Goal: Task Accomplishment & Management: Use online tool/utility

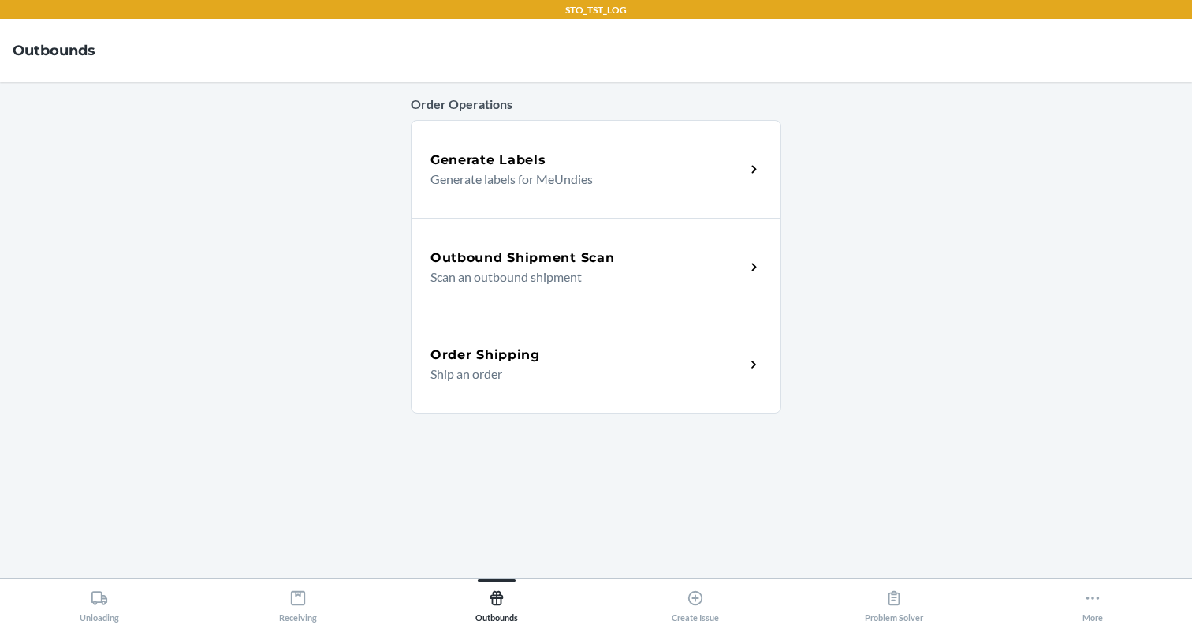
click at [565, 234] on div "Outbound Shipment Scan Scan an outbound shipment" at bounding box center [596, 267] width 371 height 98
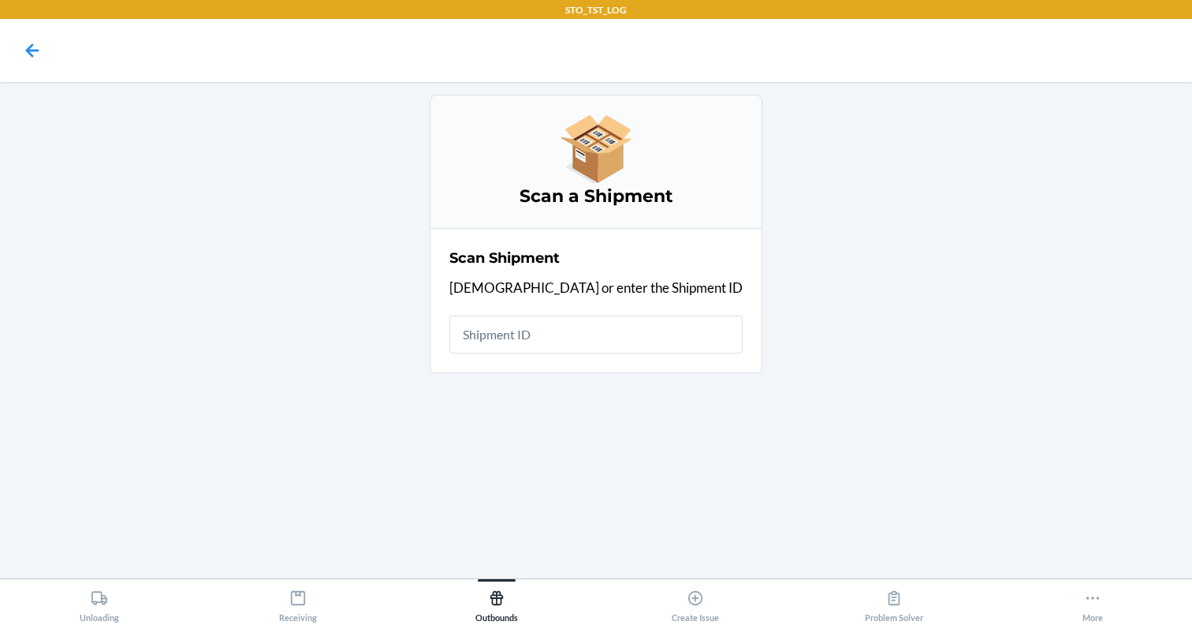
click at [600, 330] on input "text" at bounding box center [596, 334] width 293 height 38
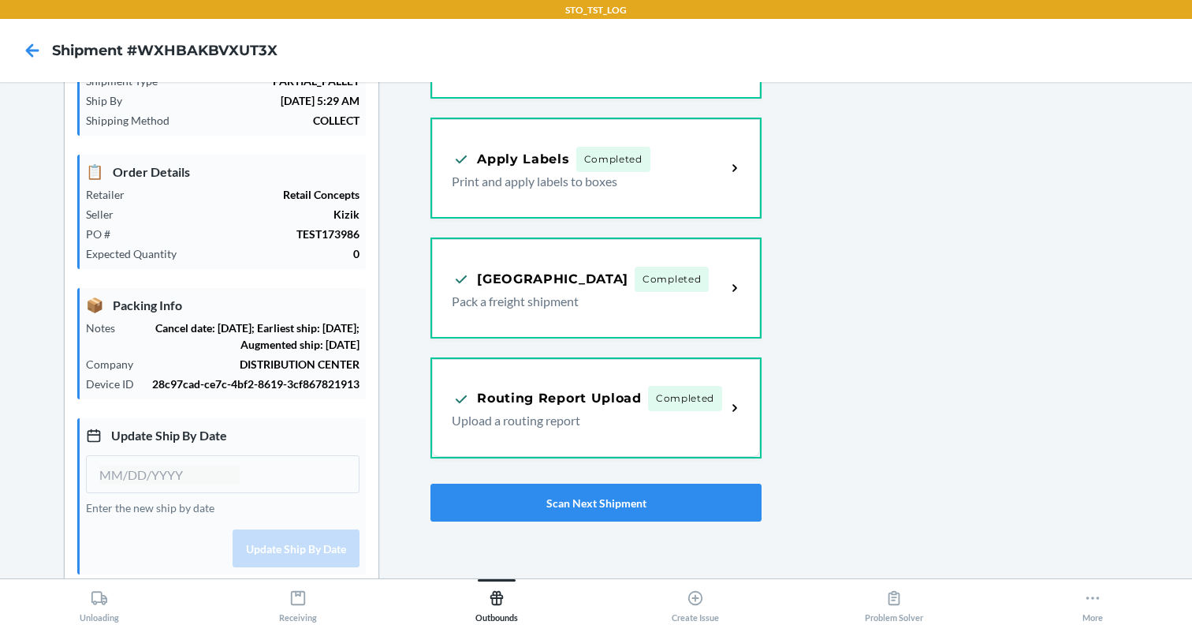
scroll to position [147, 0]
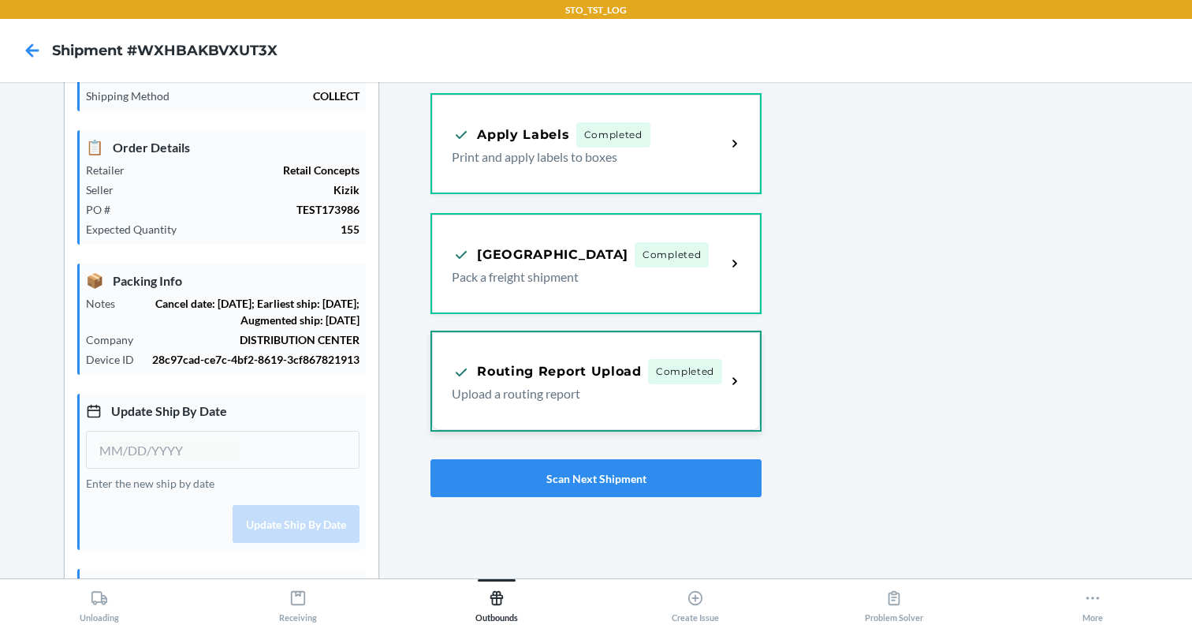
click at [644, 372] on div "Routing Report Upload Completed" at bounding box center [587, 371] width 271 height 25
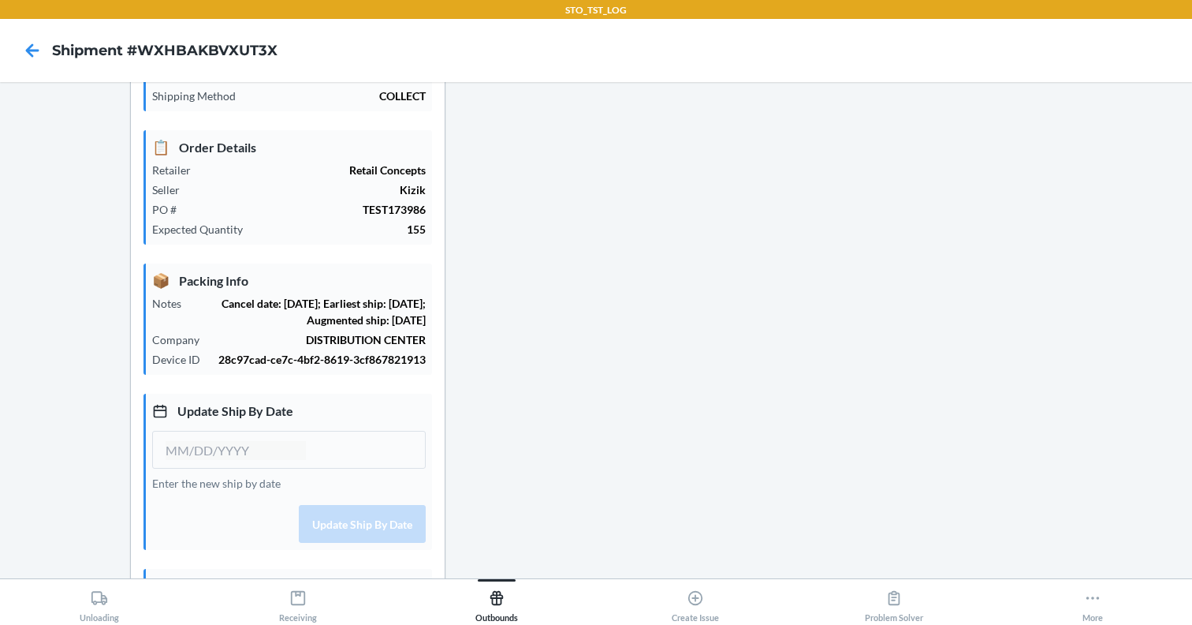
type input "[DATE]"
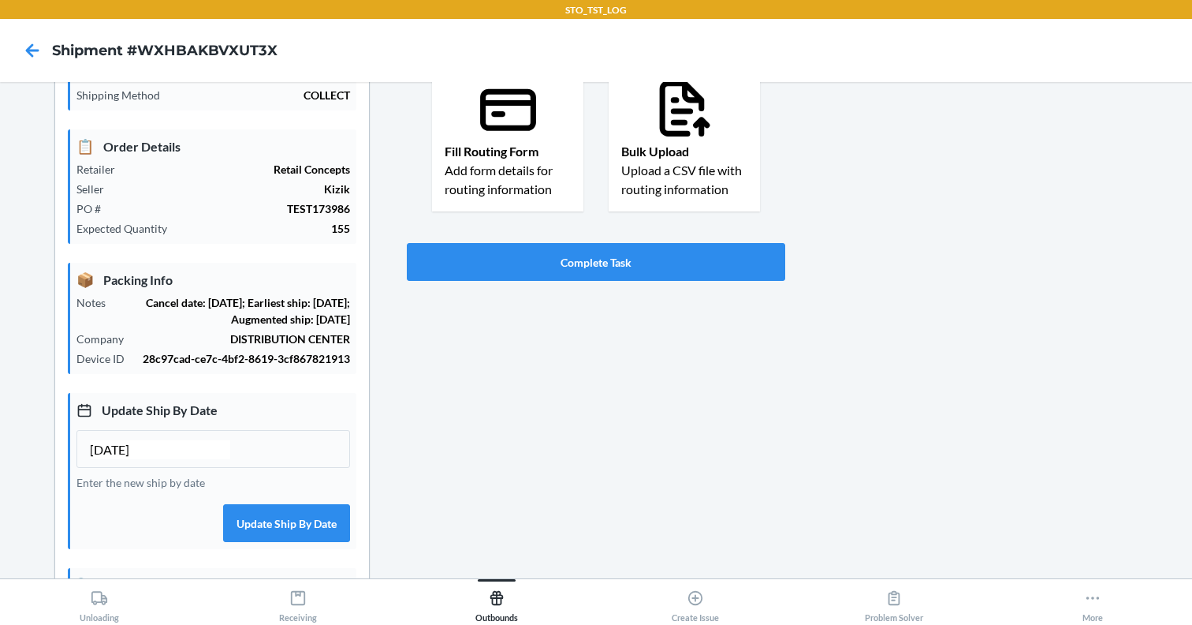
scroll to position [103, 0]
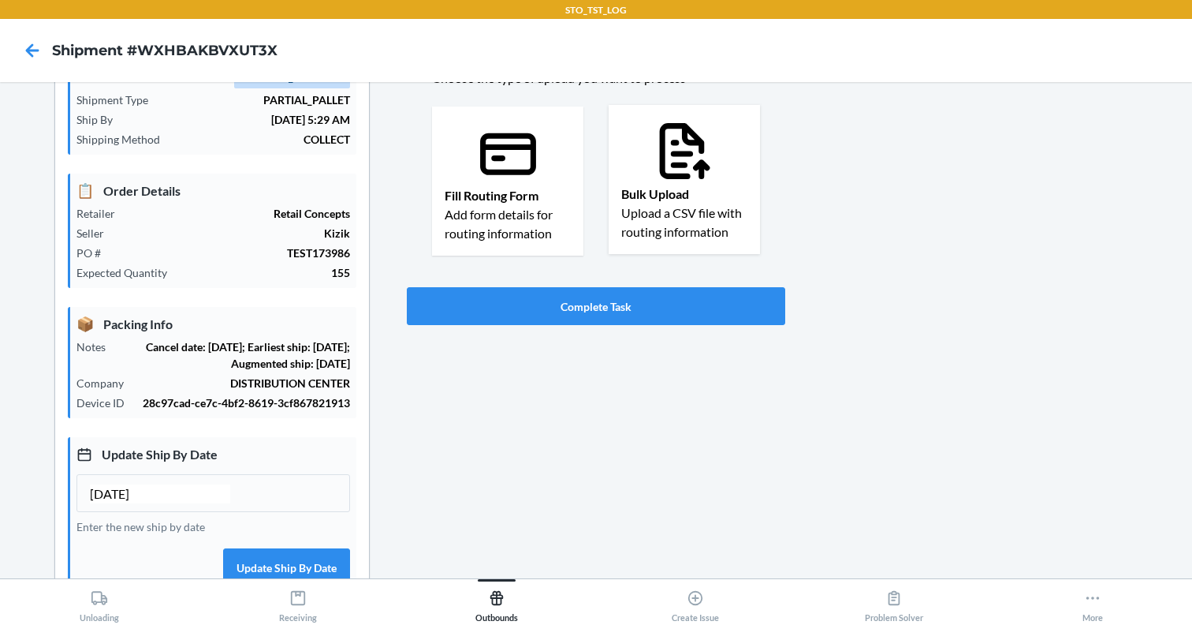
click at [713, 223] on p "Upload a CSV file with routing information" at bounding box center [684, 222] width 126 height 38
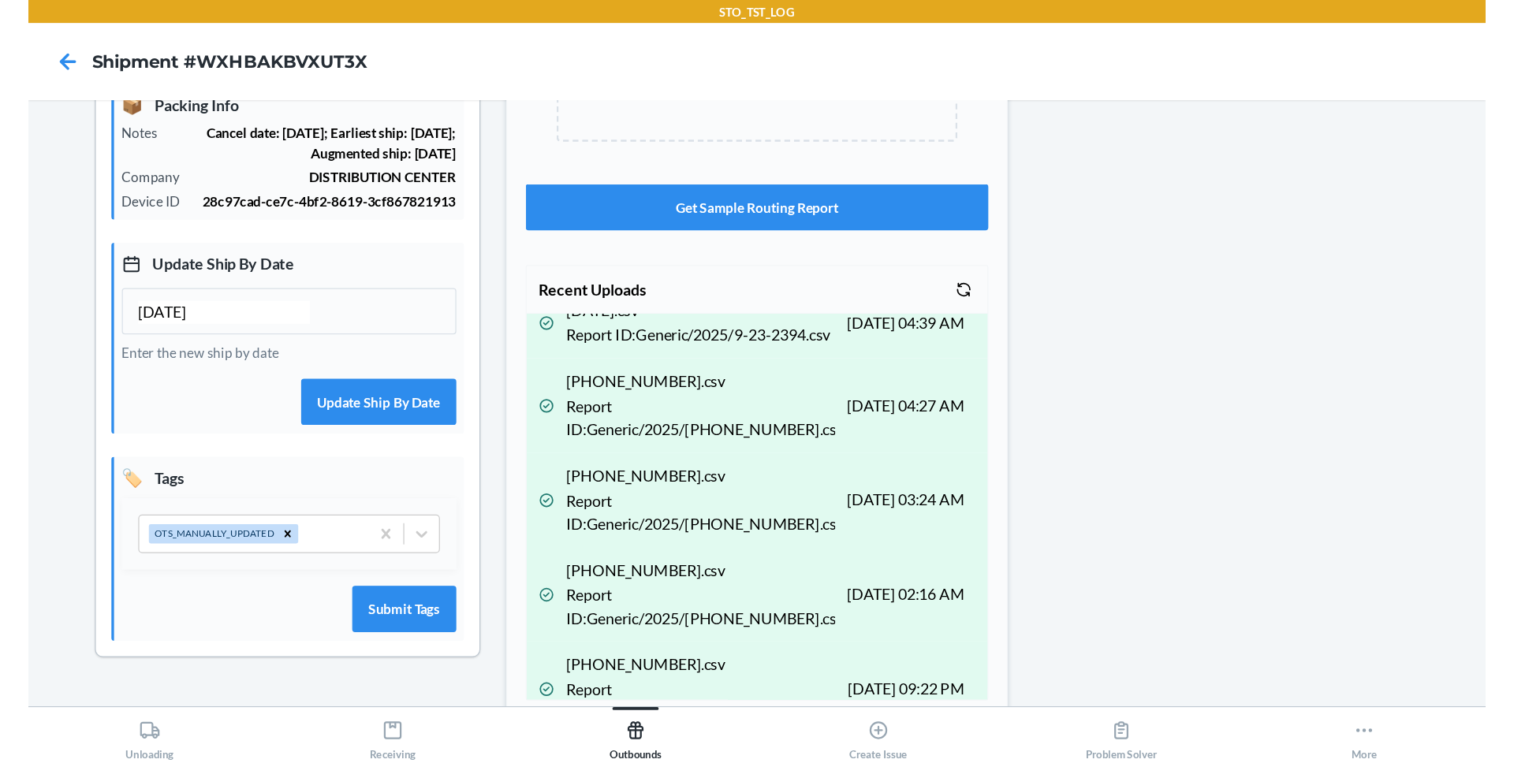
scroll to position [0, 0]
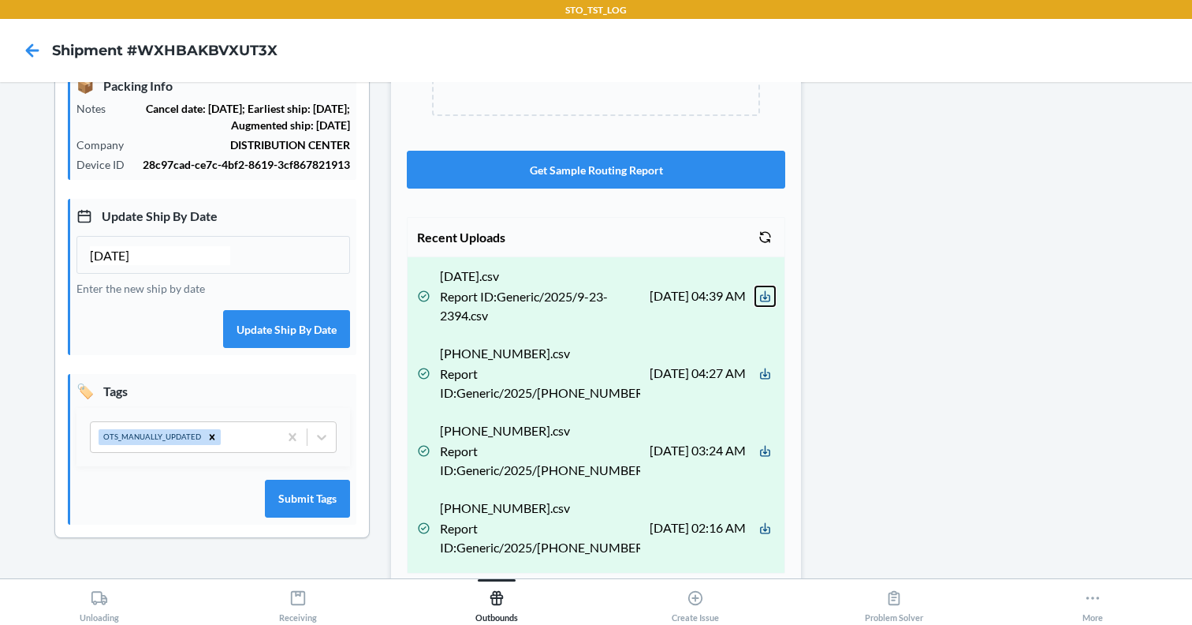
click at [763, 299] on icon at bounding box center [765, 295] width 13 height 13
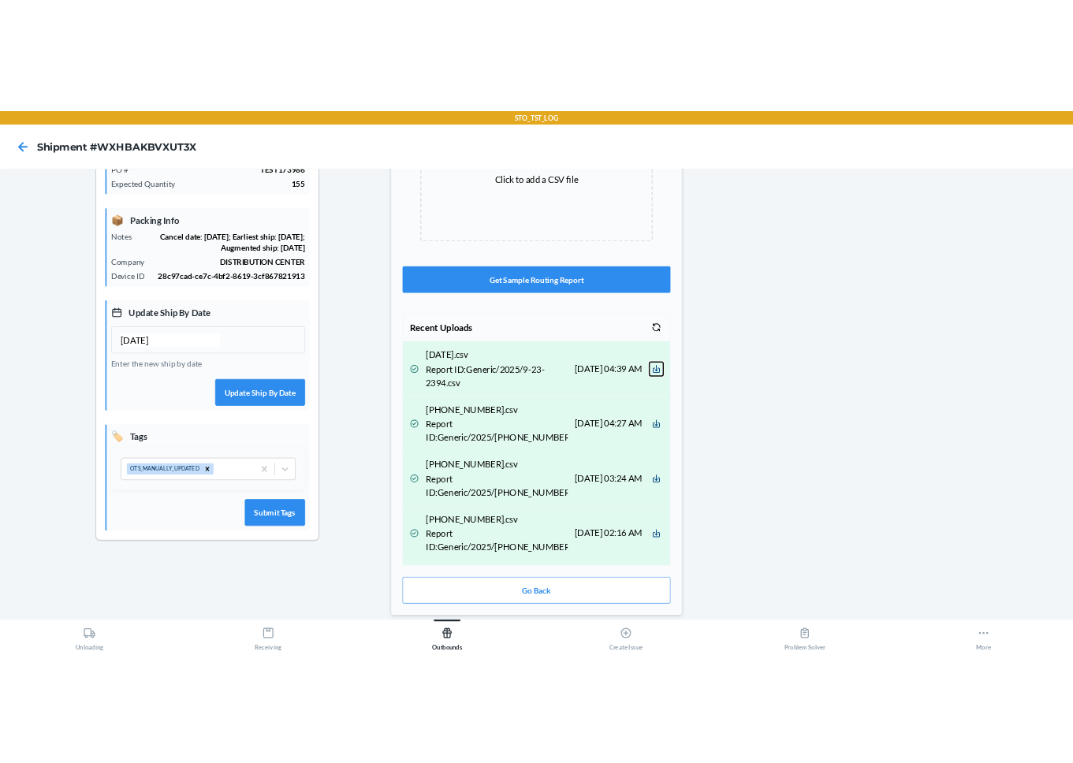
scroll to position [274, 0]
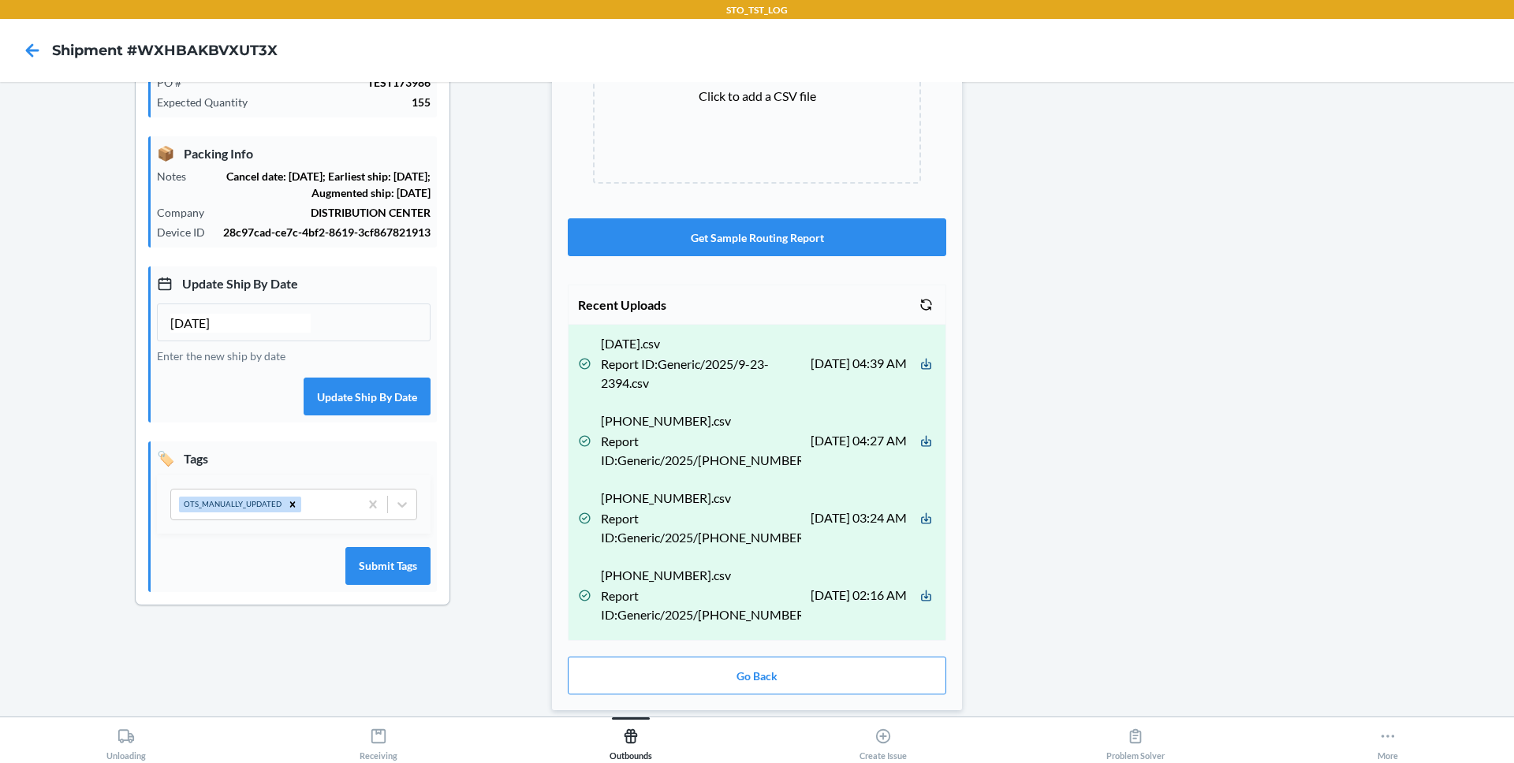
click at [1118, 264] on div at bounding box center [1221, 269] width 559 height 896
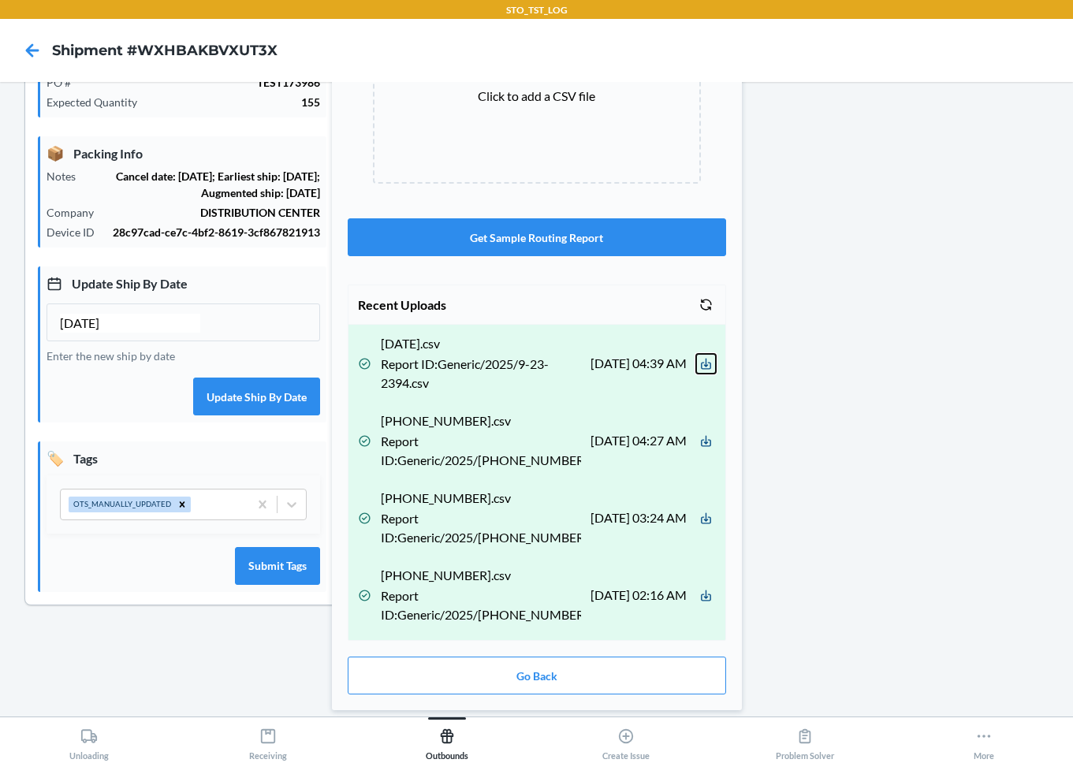
click at [710, 365] on icon at bounding box center [706, 363] width 10 height 11
click at [707, 520] on icon at bounding box center [706, 518] width 13 height 13
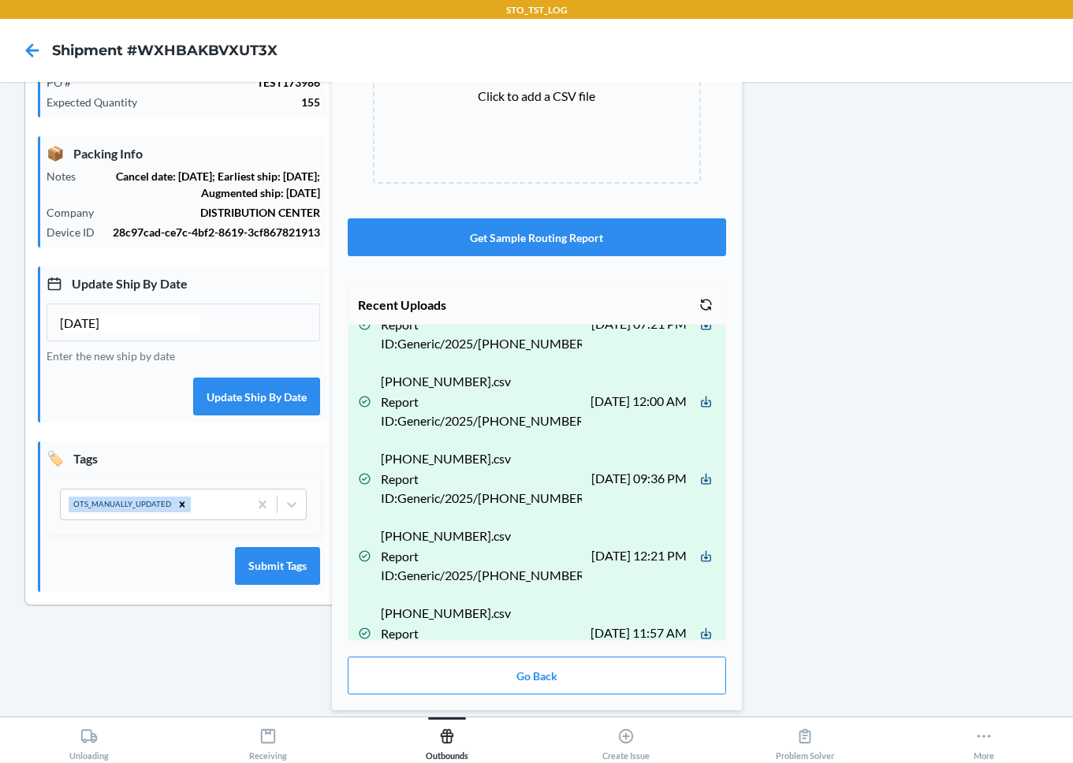
scroll to position [0, 0]
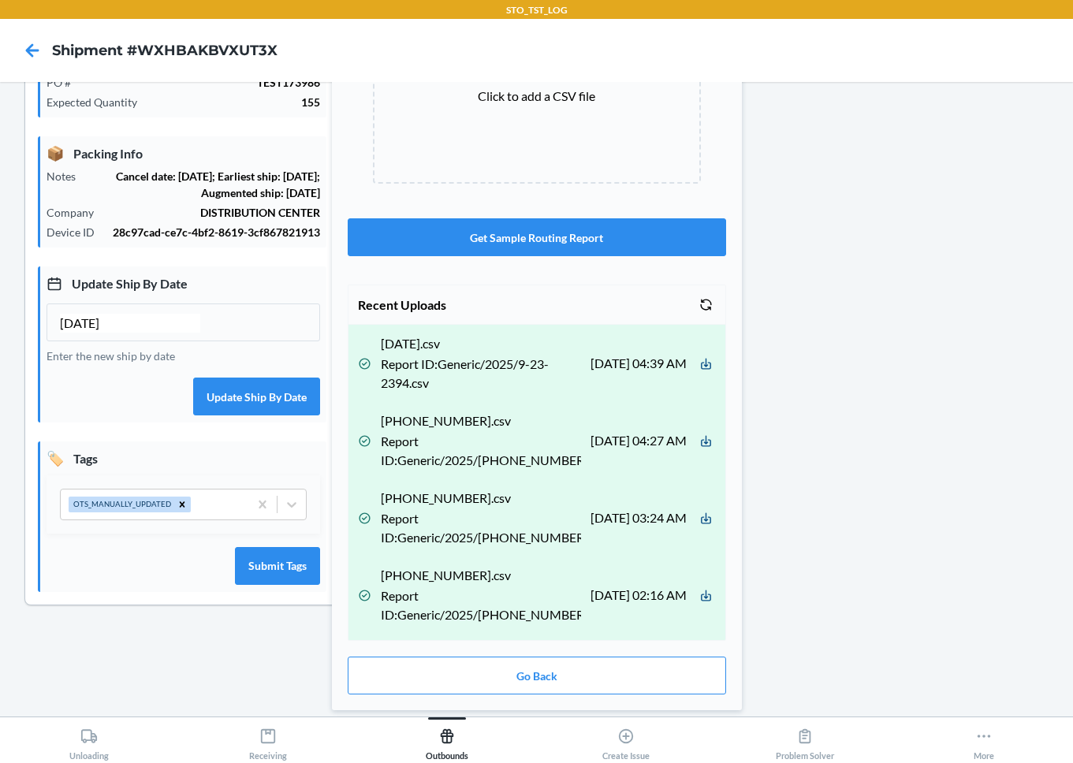
click at [819, 319] on div at bounding box center [891, 269] width 339 height 896
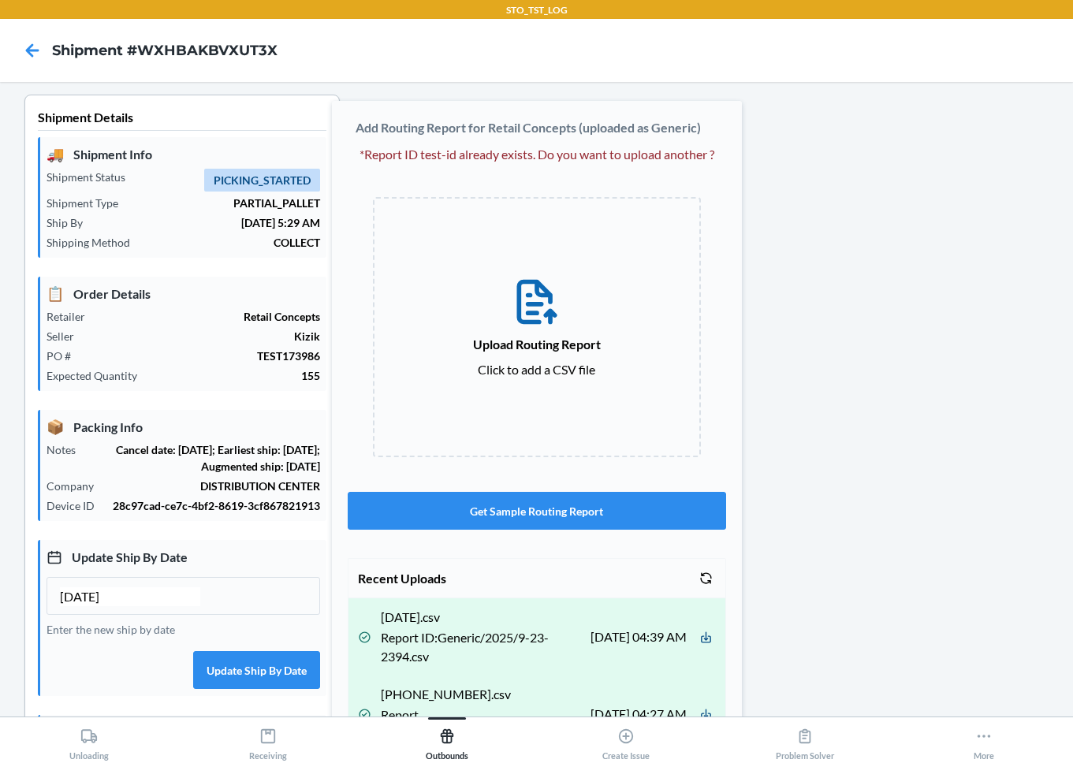
click at [884, 384] on div at bounding box center [891, 543] width 339 height 896
click at [35, 58] on icon at bounding box center [32, 50] width 27 height 27
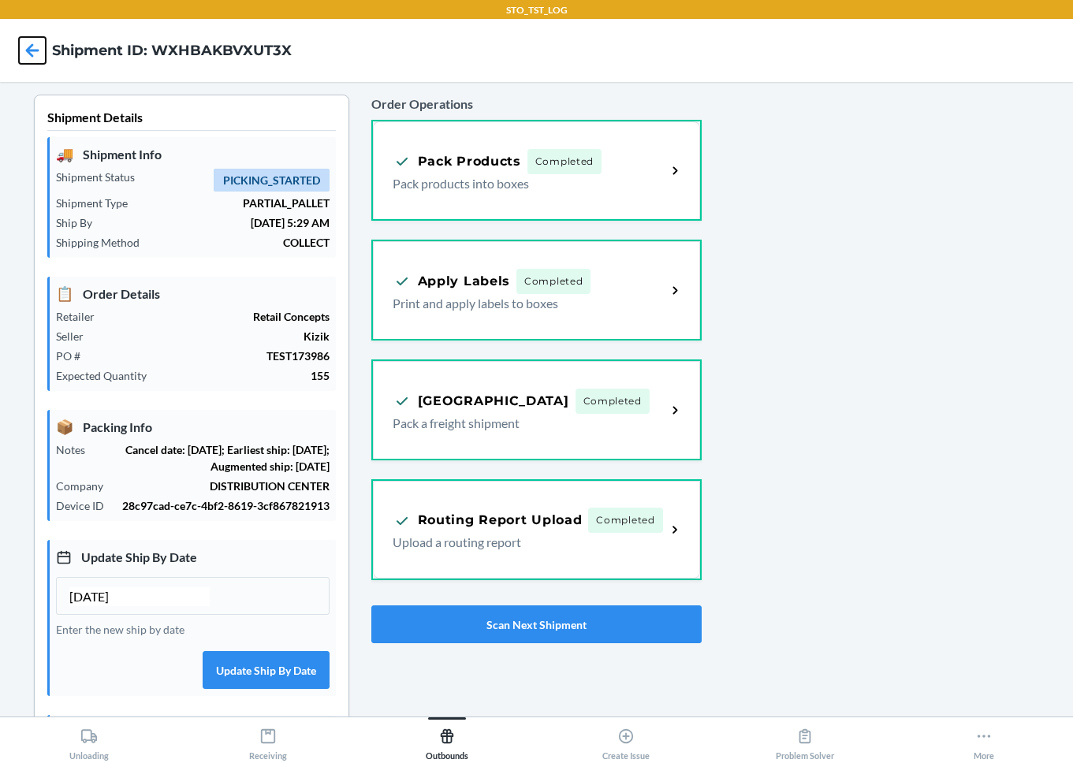
click at [34, 43] on icon at bounding box center [32, 50] width 27 height 27
click at [34, 54] on icon at bounding box center [32, 50] width 27 height 27
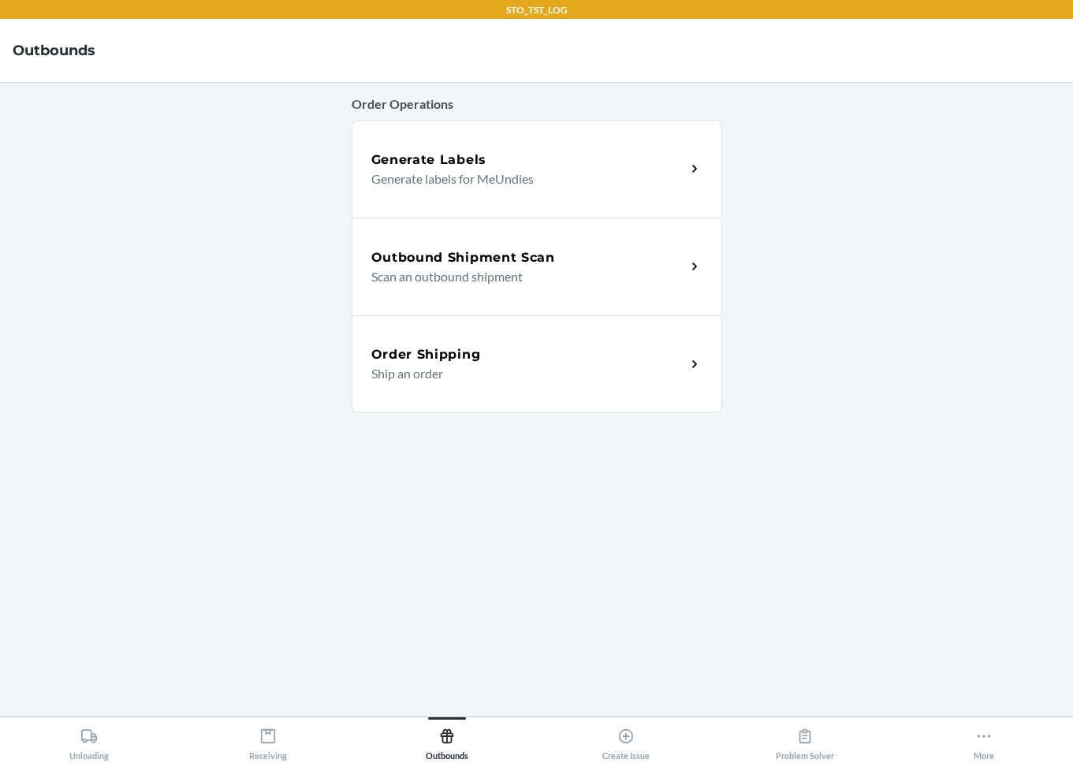
click at [493, 392] on div "Order Shipping Ship an order" at bounding box center [537, 364] width 371 height 98
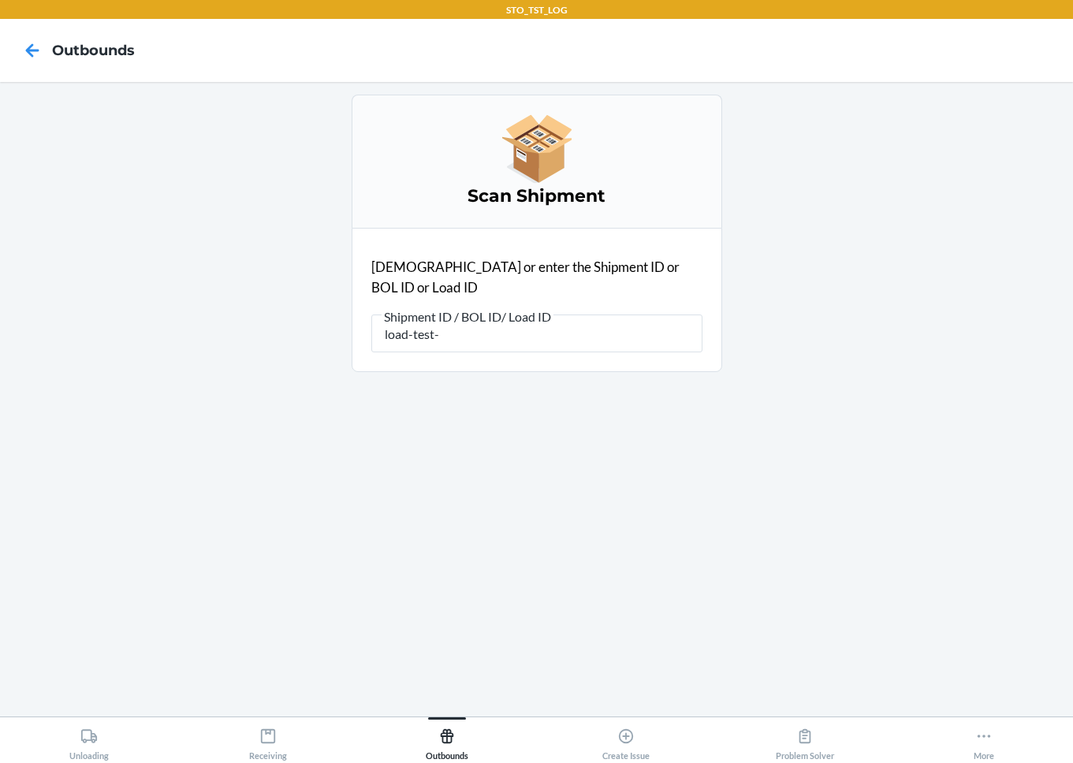
type input "load-test-1"
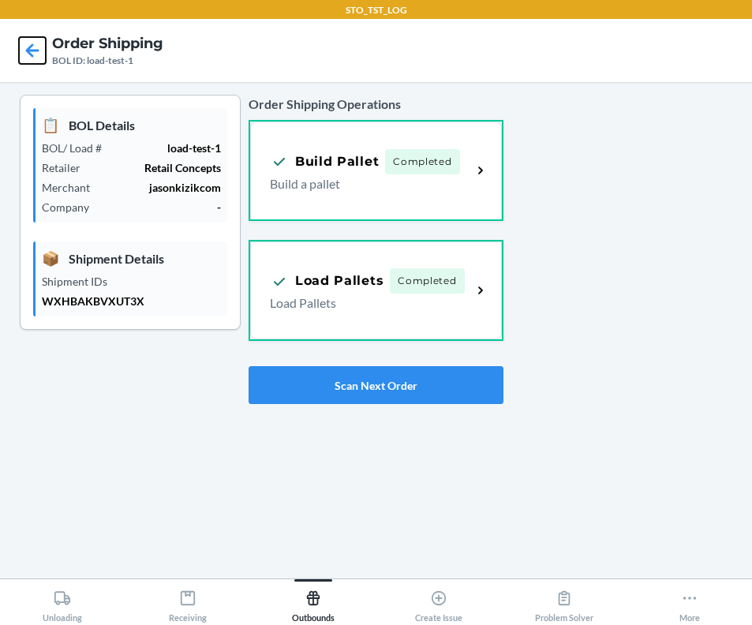
click at [33, 55] on icon at bounding box center [32, 50] width 27 height 27
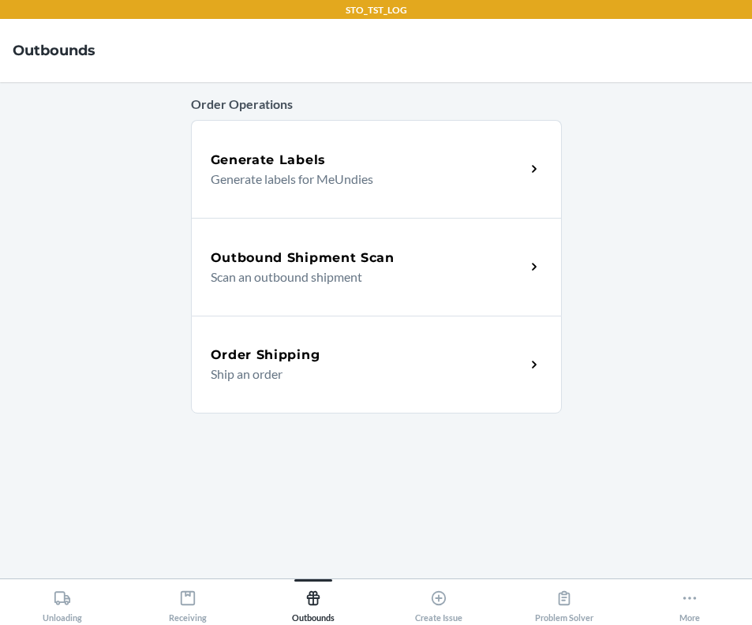
click at [304, 372] on p "Ship an order" at bounding box center [362, 373] width 302 height 19
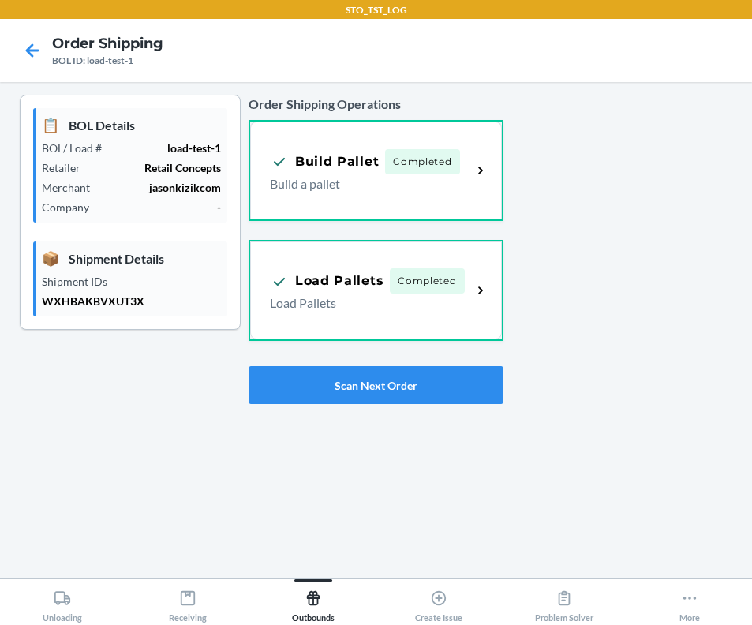
click at [619, 194] on div at bounding box center [621, 249] width 236 height 309
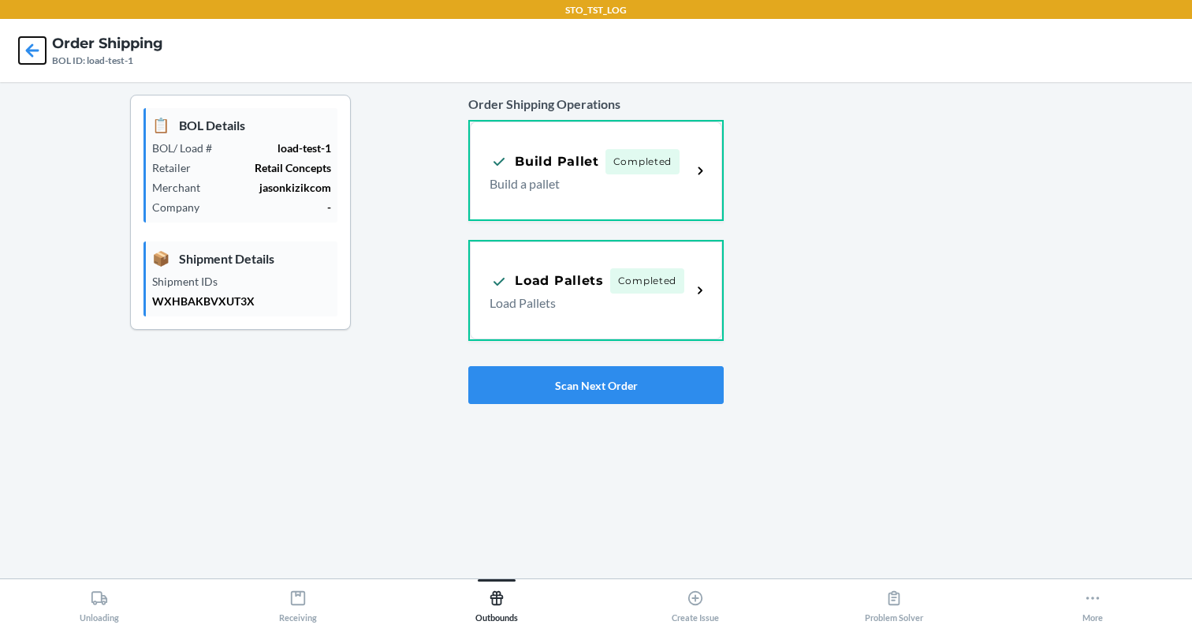
click at [39, 60] on icon at bounding box center [32, 50] width 27 height 27
